Goal: Task Accomplishment & Management: Manage account settings

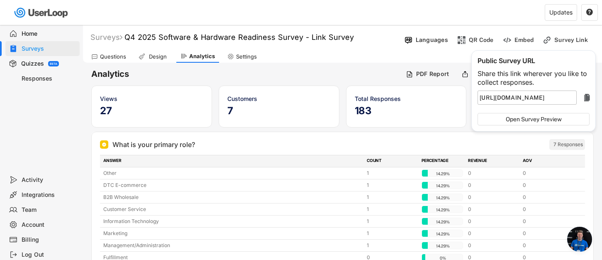
scroll to position [4758, 0]
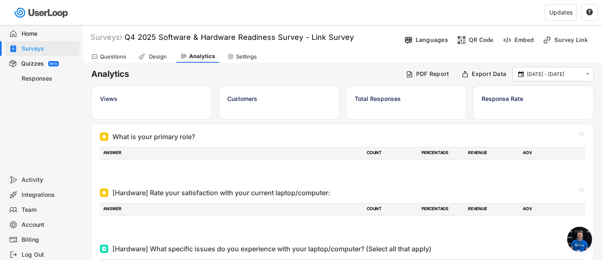
scroll to position [4758, 0]
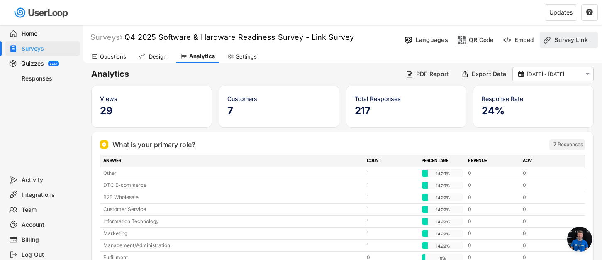
click at [573, 42] on div "Survey Link" at bounding box center [576, 39] width 42 height 7
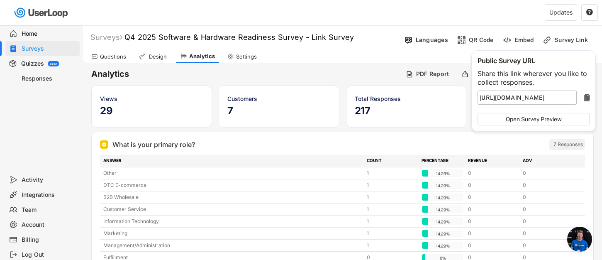
click at [589, 98] on text "" at bounding box center [588, 98] width 6 height 10
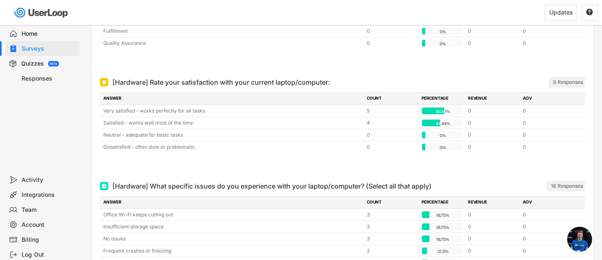
scroll to position [252, 0]
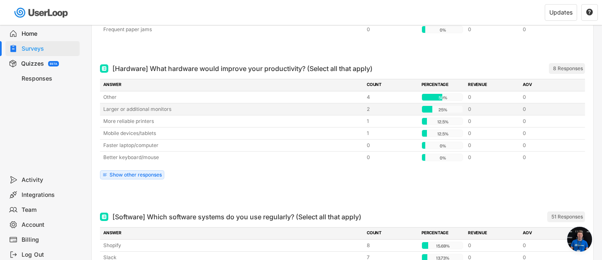
scroll to position [872, 0]
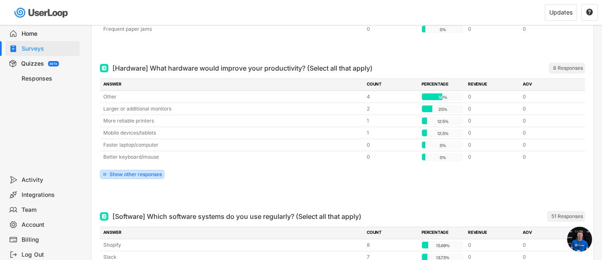
click at [110, 174] on div "Show other responses" at bounding box center [136, 174] width 52 height 5
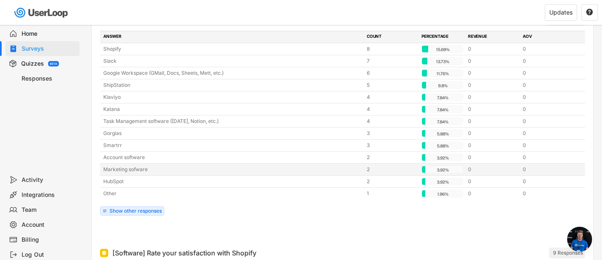
scroll to position [1170, 0]
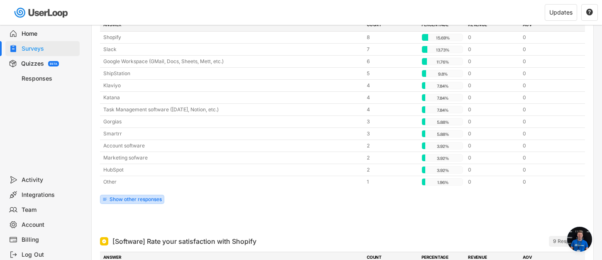
click at [115, 199] on div "Show other responses" at bounding box center [136, 199] width 52 height 5
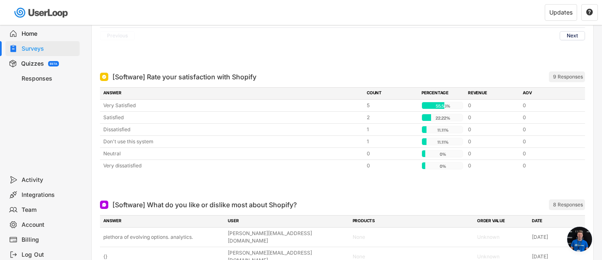
scroll to position [1499, 0]
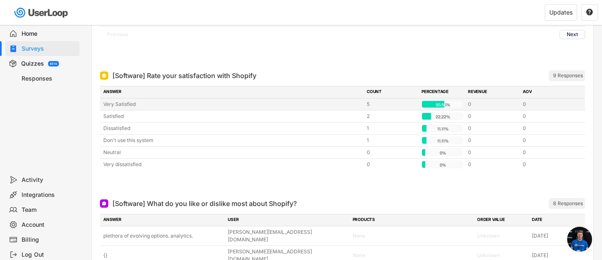
click at [124, 104] on div "Very Satisfied" at bounding box center [232, 103] width 259 height 7
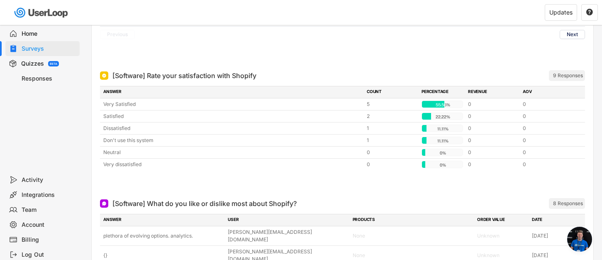
click at [558, 75] on div "9 Responses" at bounding box center [568, 75] width 30 height 7
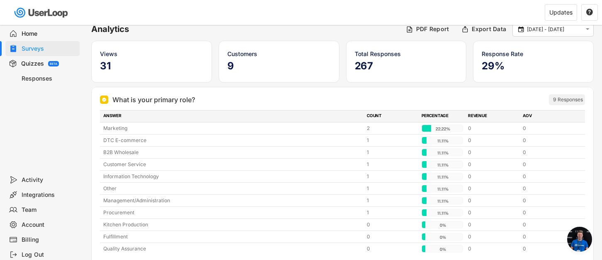
scroll to position [0, 0]
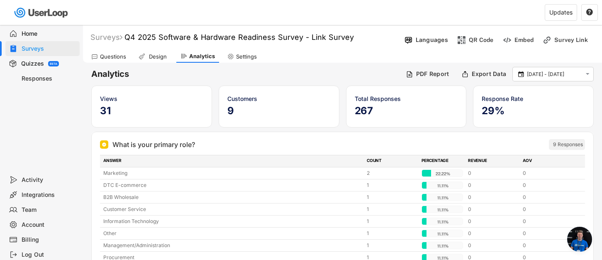
click at [562, 144] on div "9 Responses" at bounding box center [568, 144] width 30 height 7
click at [240, 56] on div "Settings" at bounding box center [246, 56] width 21 height 7
select select ""daily""
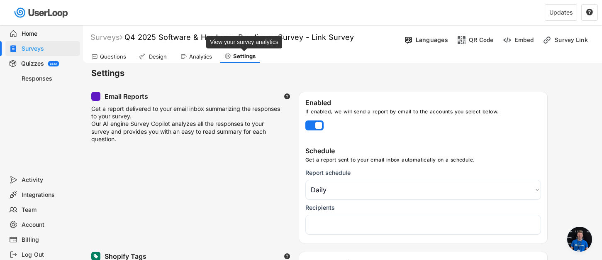
select select "1348695171700984260__LOOKUP__1708985590327x443968688338875400"
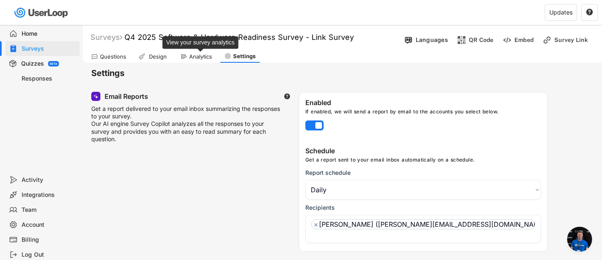
click at [200, 55] on div "Analytics" at bounding box center [200, 56] width 23 height 7
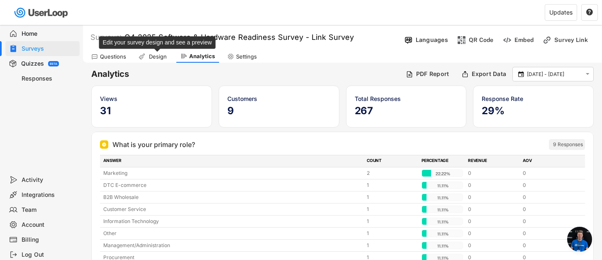
click at [154, 58] on div "Design" at bounding box center [157, 56] width 21 height 7
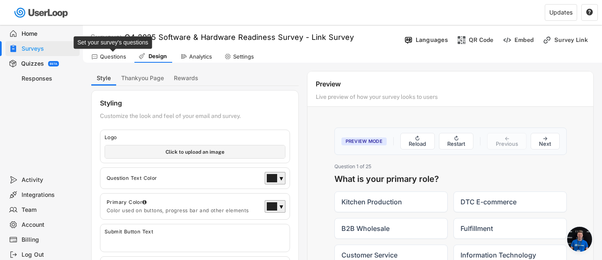
click at [116, 57] on div "Questions" at bounding box center [113, 56] width 26 height 7
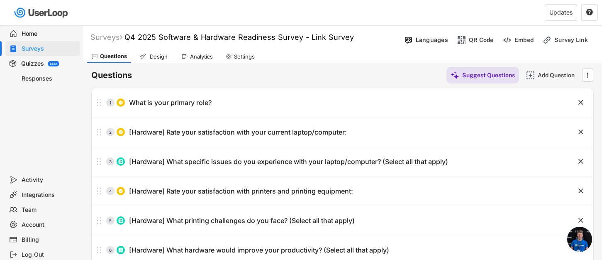
click at [35, 180] on div "Activity" at bounding box center [49, 180] width 55 height 8
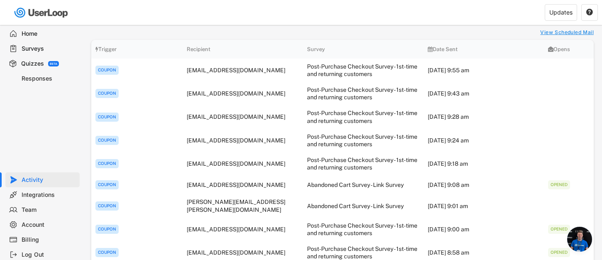
click at [320, 49] on div "Survey" at bounding box center [363, 49] width 112 height 5
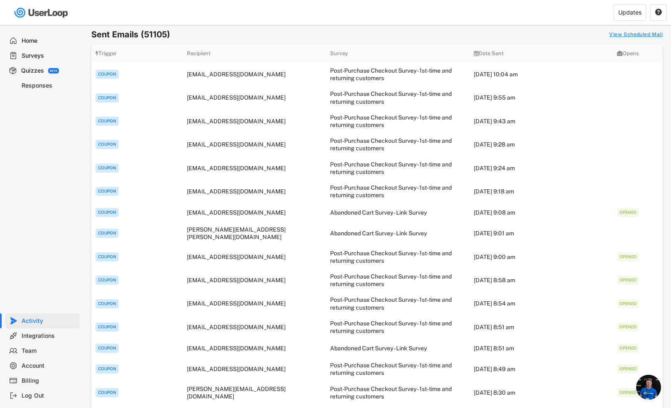
scroll to position [4084, 0]
